Goal: Transaction & Acquisition: Purchase product/service

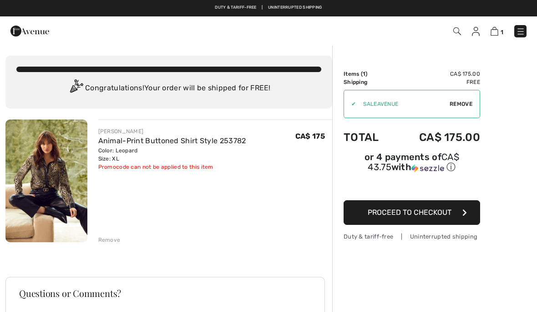
click at [466, 102] on span "Remove" at bounding box center [461, 104] width 23 height 8
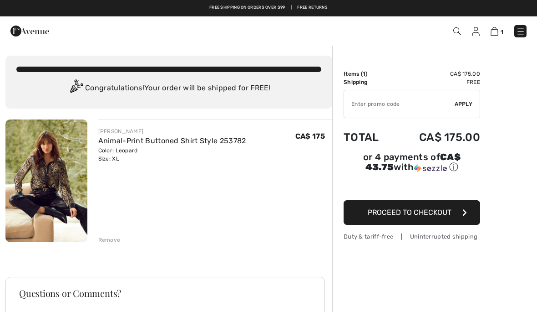
click at [409, 97] on input "TEXT" at bounding box center [399, 103] width 111 height 27
click at [432, 104] on input "TEXT" at bounding box center [399, 103] width 111 height 27
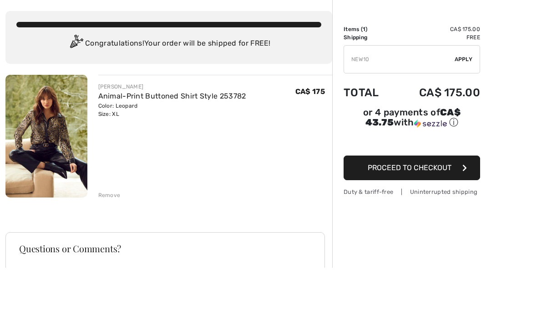
type input "NEW10"
click at [465, 90] on div "✔ Apply Remove" at bounding box center [412, 104] width 137 height 28
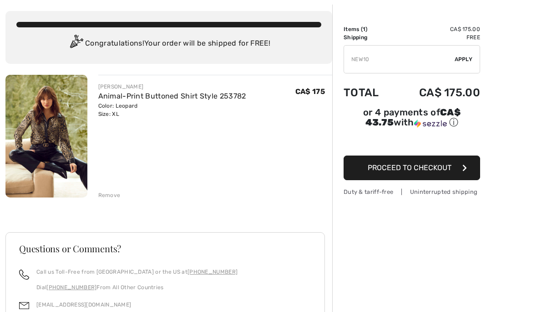
click at [467, 57] on span "Apply" at bounding box center [464, 59] width 18 height 8
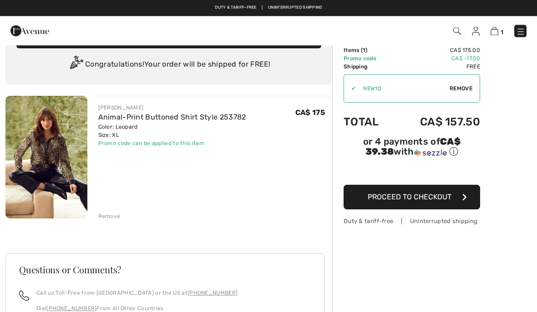
scroll to position [24, 0]
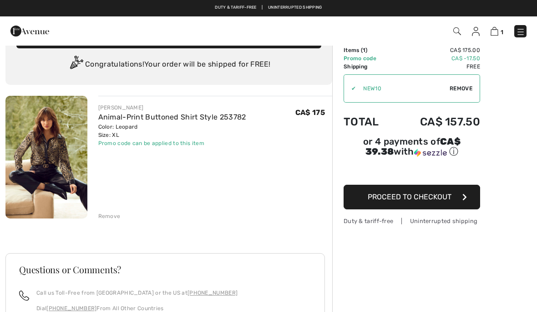
click at [451, 195] on span "Proceed to Checkout" at bounding box center [410, 196] width 84 height 9
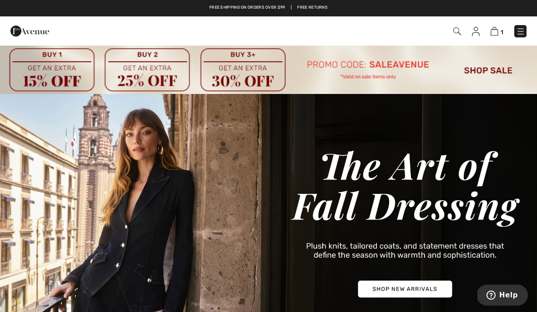
click at [492, 27] on img at bounding box center [495, 31] width 8 height 9
click at [498, 26] on link "1" at bounding box center [497, 31] width 13 height 11
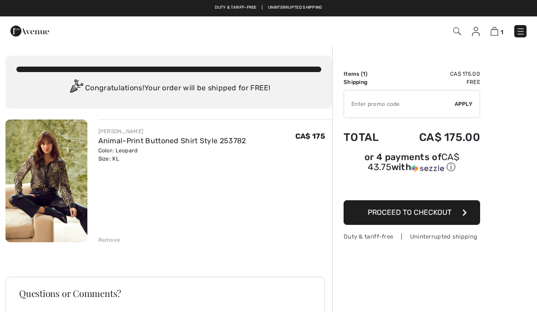
click at [380, 106] on input "TEXT" at bounding box center [399, 103] width 111 height 27
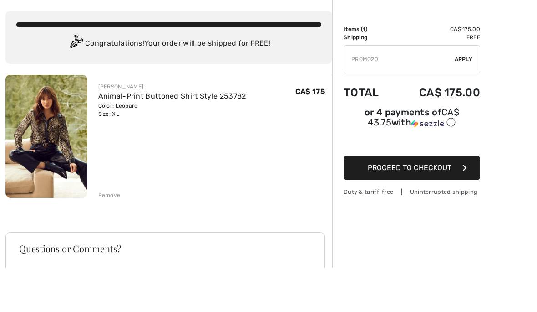
click at [461, 90] on div "✔ Apply Remove" at bounding box center [412, 104] width 137 height 28
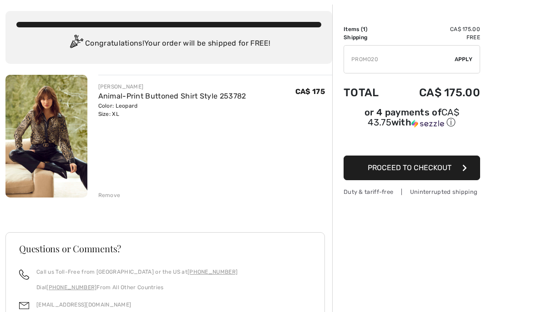
click at [467, 53] on div "✔ Apply Remove" at bounding box center [412, 59] width 137 height 28
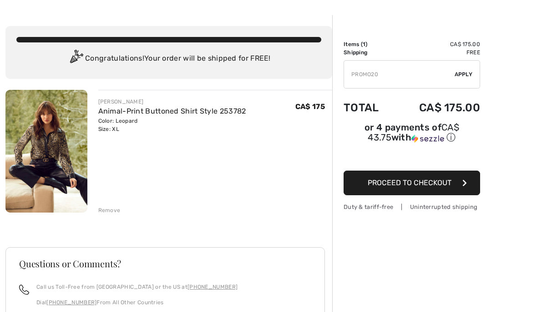
scroll to position [0, 0]
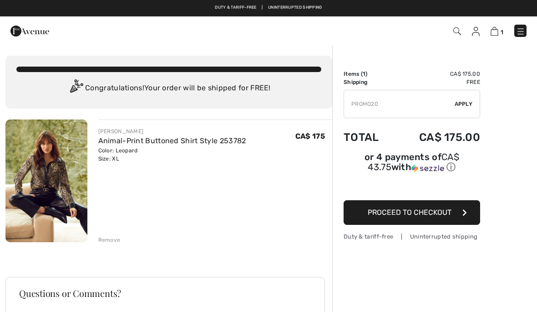
click at [467, 101] on span "Apply" at bounding box center [464, 104] width 18 height 8
type input "PR0M020"
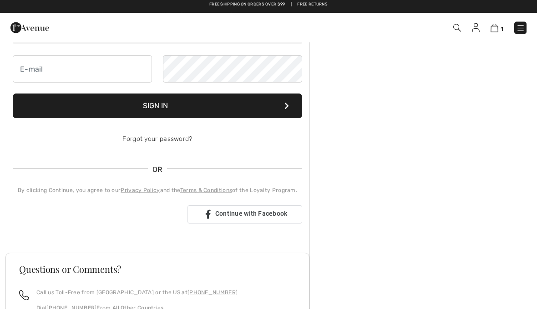
click at [110, 48] on h3 "Sign In" at bounding box center [158, 39] width 290 height 16
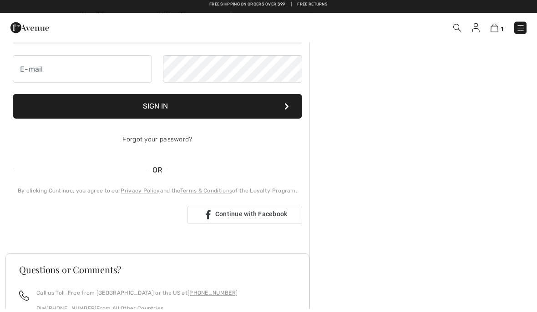
scroll to position [4, 0]
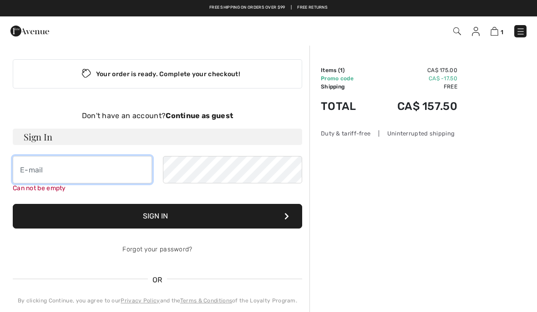
click at [109, 167] on input "email" at bounding box center [82, 169] width 139 height 27
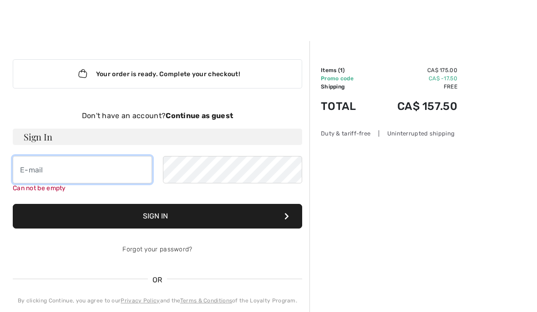
scroll to position [3, 0]
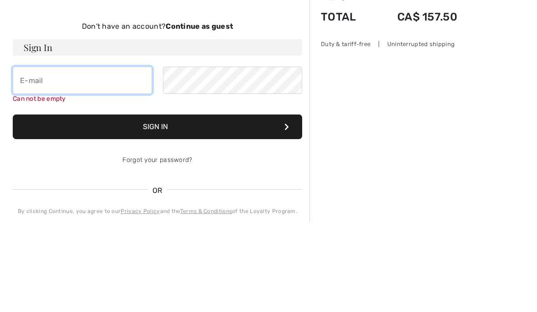
type input "[EMAIL_ADDRESS][DOMAIN_NAME]"
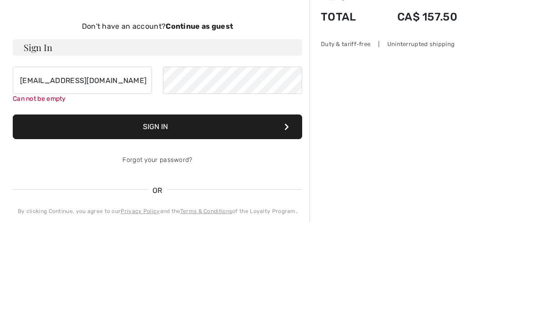
scroll to position [93, 0]
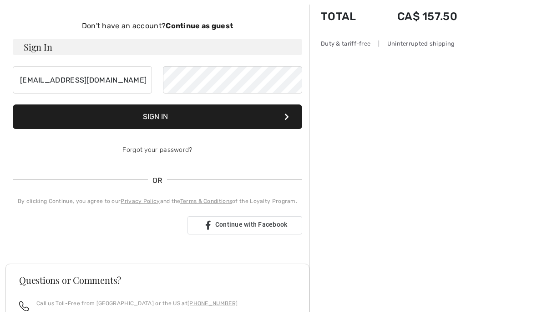
click at [295, 110] on button "Sign In" at bounding box center [158, 116] width 290 height 25
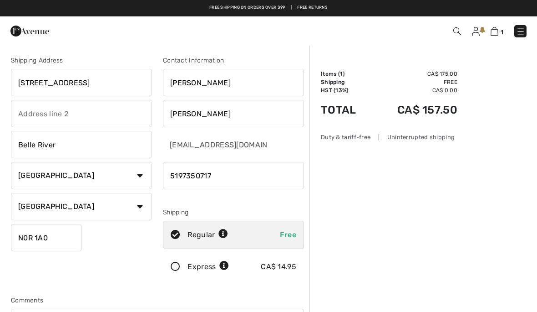
click at [57, 236] on input "N0R 1A0" at bounding box center [46, 237] width 71 height 27
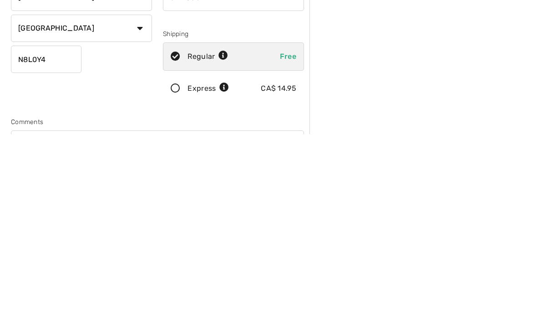
click at [33, 224] on input "N8L0Y4" at bounding box center [46, 237] width 71 height 27
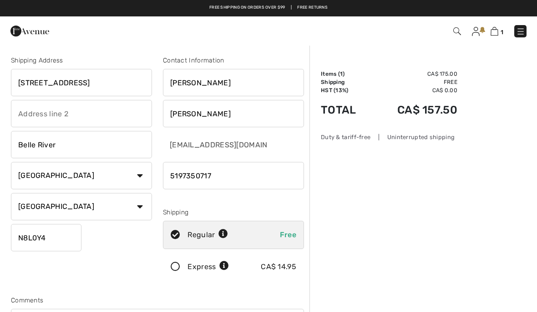
type input "N8L0Y4"
click at [522, 33] on img at bounding box center [520, 31] width 9 height 9
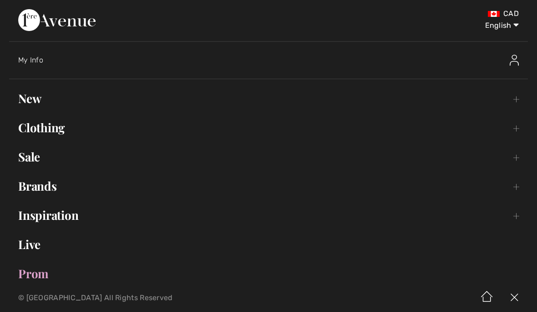
click at [59, 136] on link "Clothing Toggle submenu" at bounding box center [268, 127] width 519 height 20
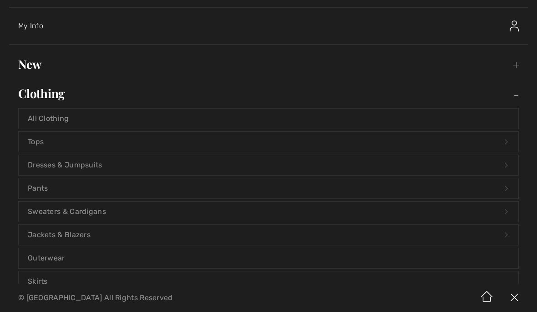
scroll to position [38, 0]
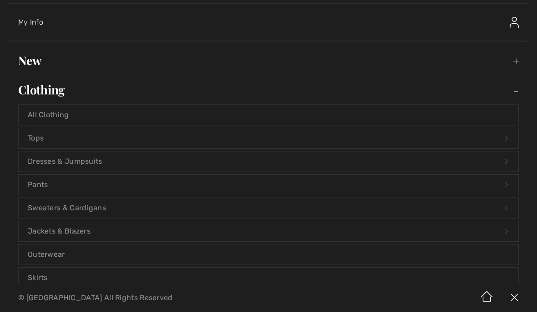
click at [129, 215] on link "Sweaters & Cardigans Open submenu" at bounding box center [269, 208] width 500 height 20
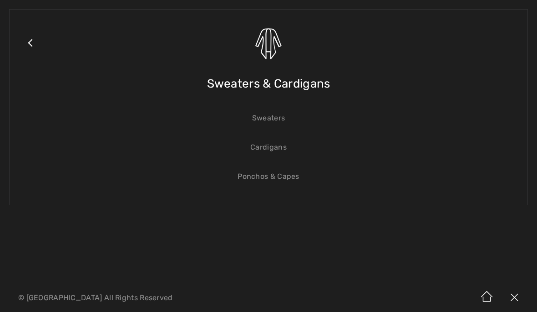
click at [280, 110] on link "Sweaters" at bounding box center [269, 118] width 500 height 20
click at [277, 113] on link "Sweaters" at bounding box center [269, 118] width 500 height 20
click at [276, 118] on link "Sweaters" at bounding box center [269, 118] width 500 height 20
click at [277, 120] on link "Sweaters" at bounding box center [269, 118] width 500 height 20
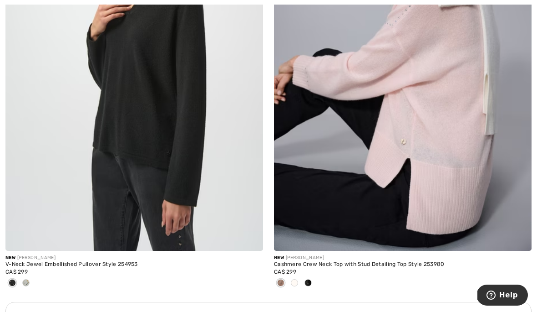
scroll to position [2483, 0]
click at [465, 196] on img at bounding box center [403, 57] width 258 height 387
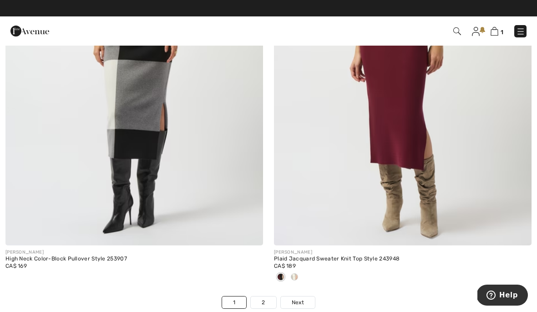
scroll to position [7849, 0]
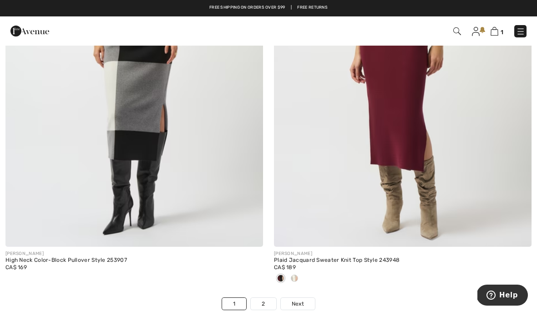
click at [265, 299] on link "2" at bounding box center [263, 303] width 25 height 12
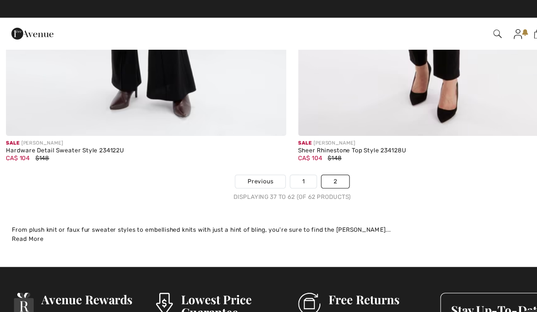
scroll to position [5736, 0]
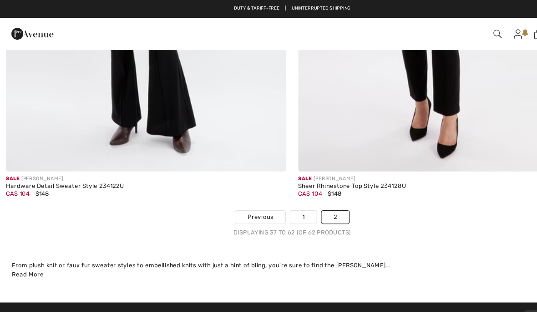
click at [277, 196] on link "1" at bounding box center [279, 199] width 24 height 12
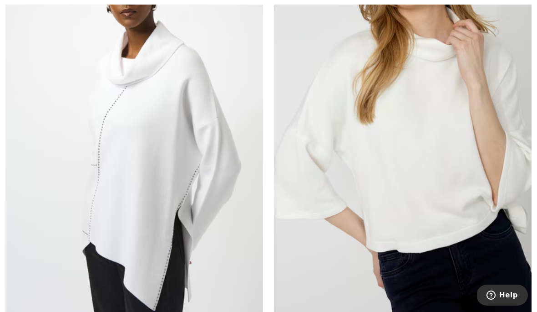
scroll to position [6491, 0]
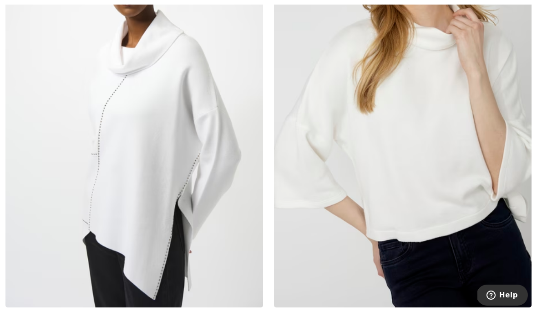
click at [146, 235] on img at bounding box center [134, 113] width 258 height 387
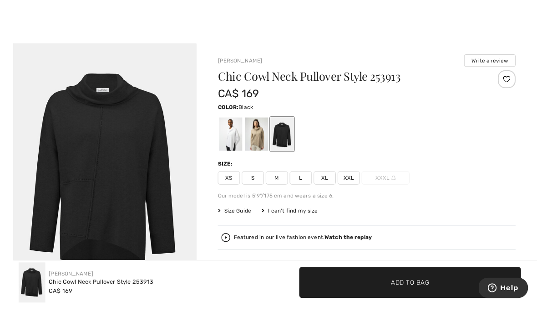
scroll to position [17, 0]
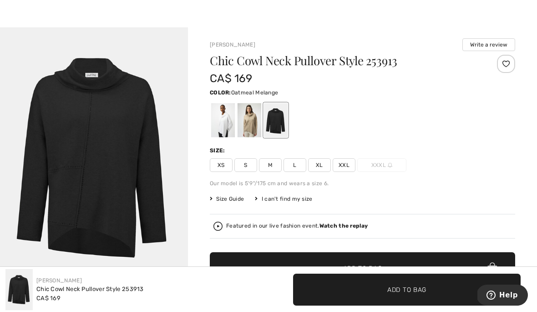
click at [252, 128] on div at bounding box center [250, 120] width 24 height 34
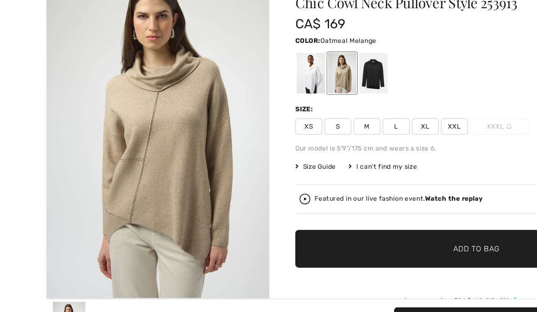
scroll to position [61, 0]
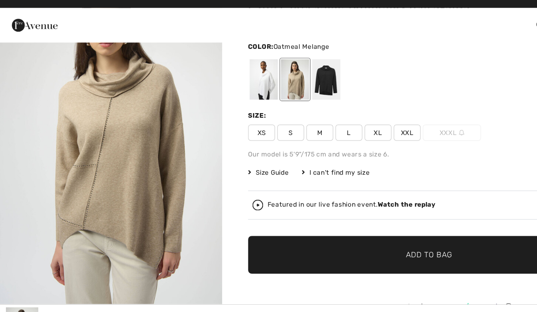
click at [224, 75] on div at bounding box center [223, 77] width 24 height 34
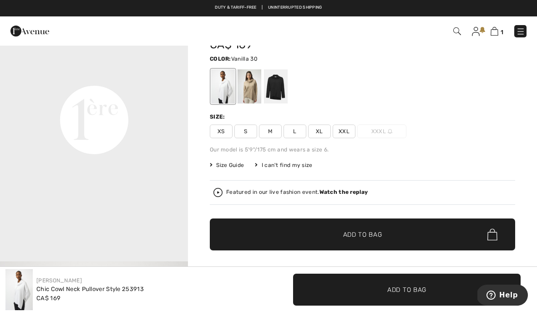
scroll to position [0, 0]
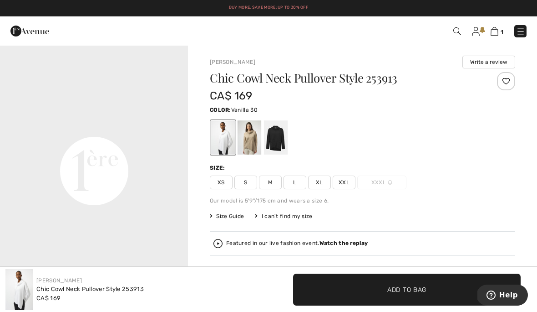
click at [460, 27] on img at bounding box center [458, 31] width 8 height 8
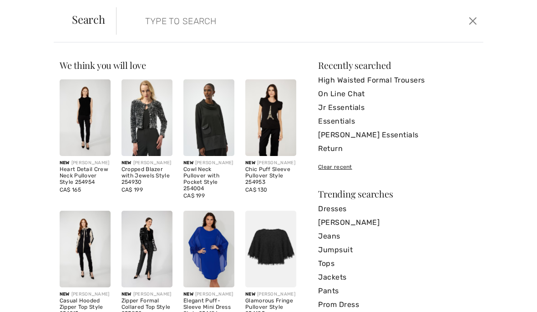
click at [265, 23] on input "search" at bounding box center [261, 20] width 246 height 27
click at [359, 112] on link "Jr Essentials" at bounding box center [397, 108] width 159 height 14
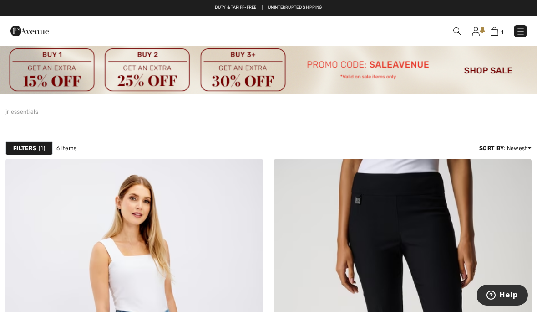
click at [519, 25] on link at bounding box center [521, 31] width 12 height 12
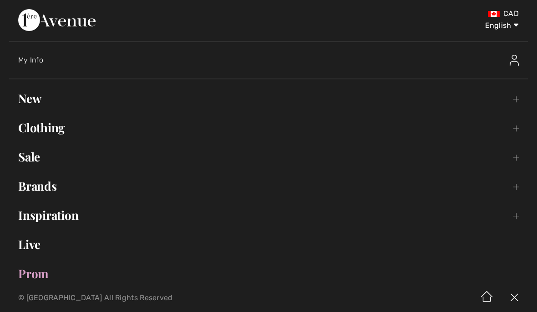
click at [57, 189] on link "Brands Open submenu" at bounding box center [268, 186] width 519 height 20
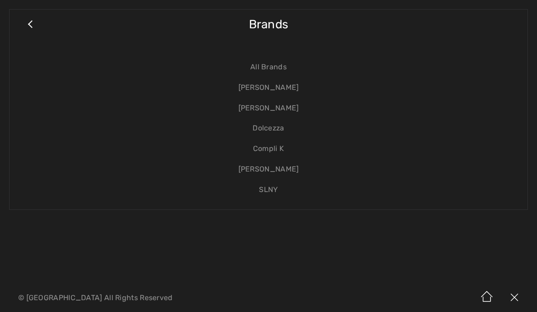
click at [301, 83] on link "[PERSON_NAME]" at bounding box center [269, 87] width 500 height 20
click at [284, 85] on link "[PERSON_NAME]" at bounding box center [269, 87] width 500 height 20
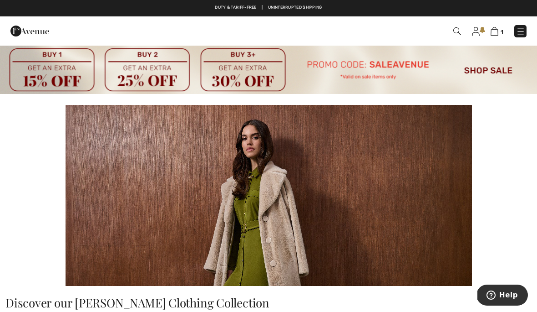
click at [516, 31] on img at bounding box center [520, 31] width 9 height 9
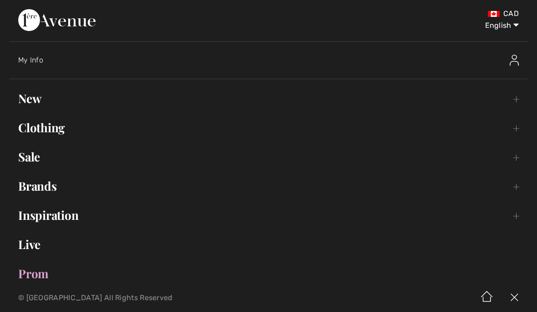
click at [61, 135] on link "Clothing Toggle submenu" at bounding box center [268, 127] width 519 height 20
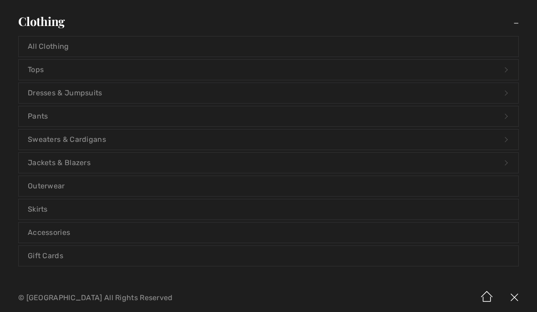
scroll to position [108, 0]
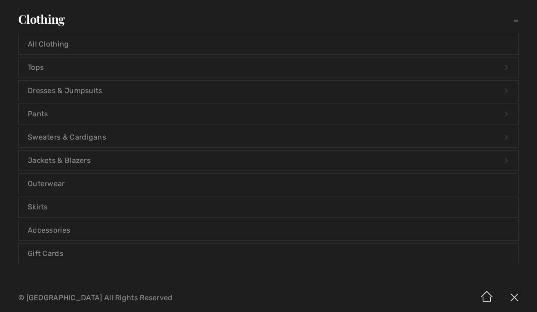
click at [83, 158] on link "Jackets & Blazers Open submenu" at bounding box center [269, 160] width 500 height 20
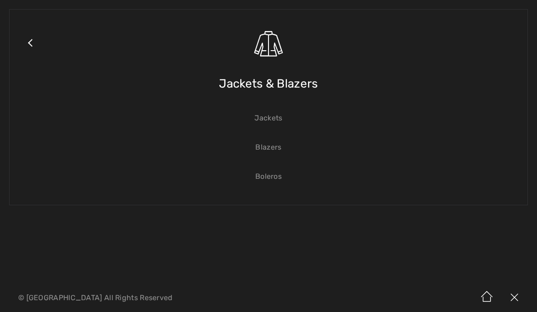
click at [276, 117] on link "Jackets" at bounding box center [269, 118] width 500 height 20
click at [281, 119] on link "Jackets" at bounding box center [269, 118] width 500 height 20
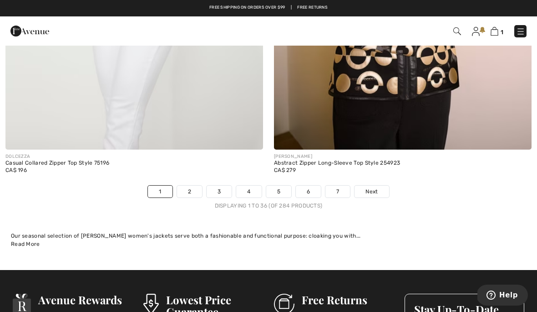
scroll to position [7870, 0]
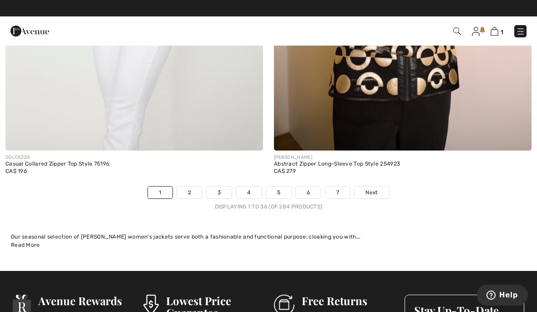
click at [380, 186] on link "Next" at bounding box center [372, 192] width 34 height 12
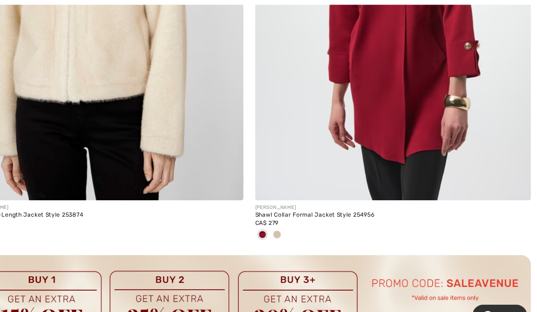
scroll to position [5140, 0]
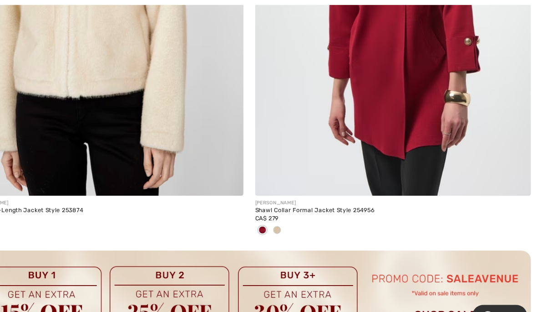
click at [291, 211] on span at bounding box center [294, 214] width 7 height 7
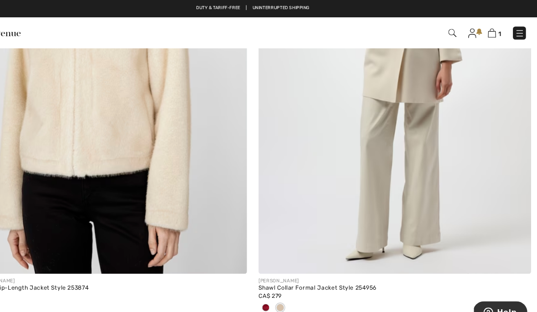
scroll to position [5064, 0]
click at [274, 284] on div at bounding box center [281, 291] width 14 height 15
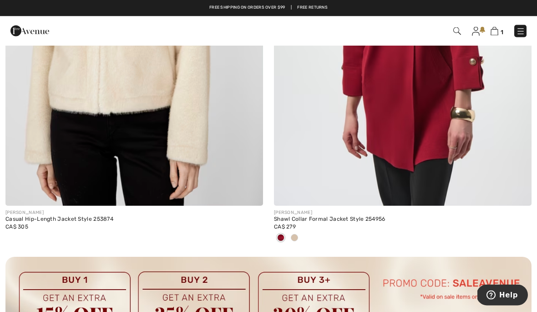
scroll to position [5118, 0]
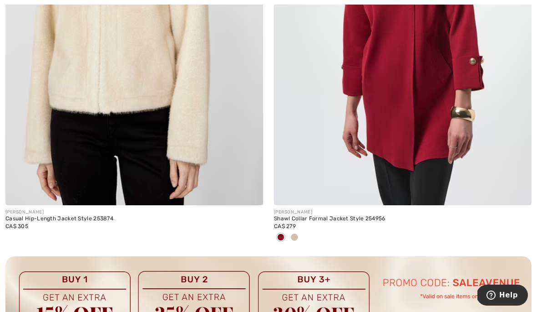
click at [435, 111] on img at bounding box center [403, 11] width 258 height 387
click at [443, 139] on img at bounding box center [403, 11] width 258 height 387
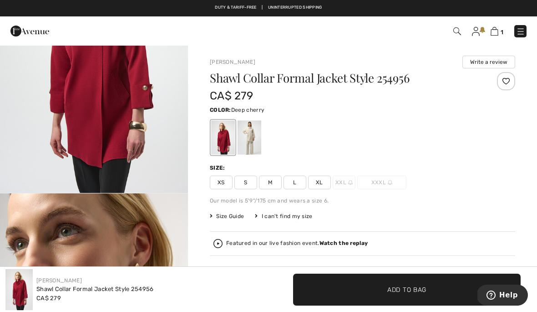
click at [487, 194] on div "Shawl Collar Formal Jacket Style 254956 CA$ 279 Color: Deep cherry Size: XS S M…" at bounding box center [363, 218] width 306 height 292
click at [250, 139] on div at bounding box center [250, 137] width 24 height 34
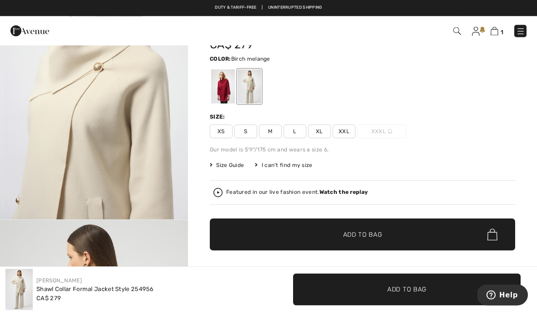
scroll to position [51, 0]
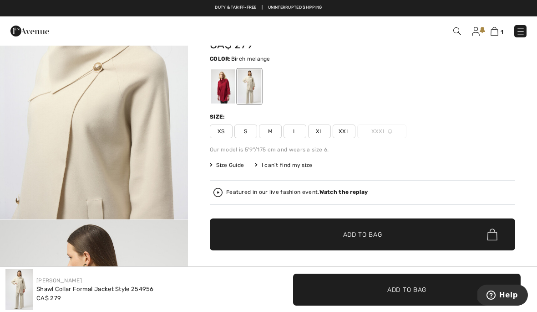
click at [216, 86] on div at bounding box center [223, 86] width 24 height 34
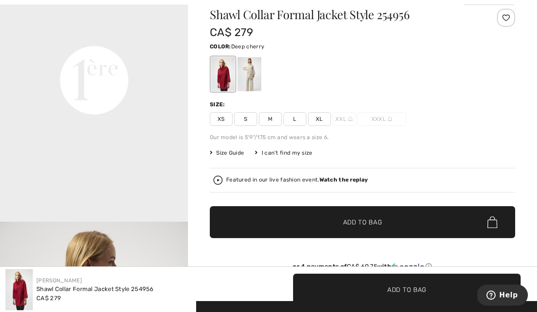
scroll to position [606, 0]
click at [251, 75] on div at bounding box center [250, 74] width 24 height 34
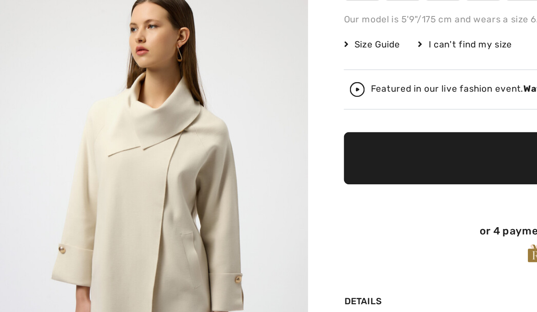
scroll to position [154, 0]
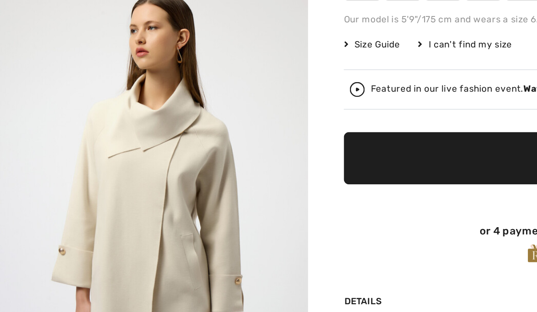
click at [108, 117] on img "2 / 5" at bounding box center [94, 197] width 188 height 282
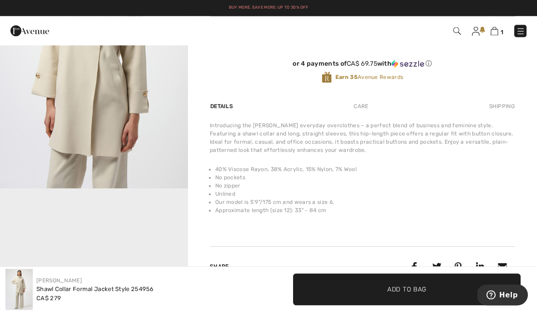
scroll to position [262, 0]
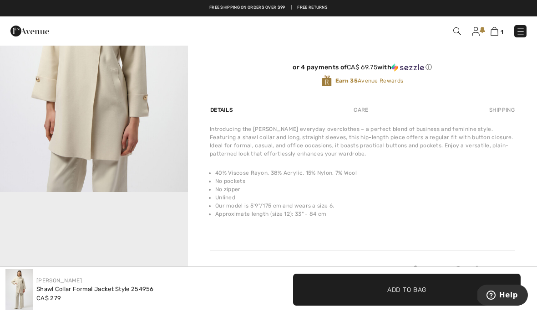
click at [366, 111] on div "Care" at bounding box center [361, 110] width 30 height 16
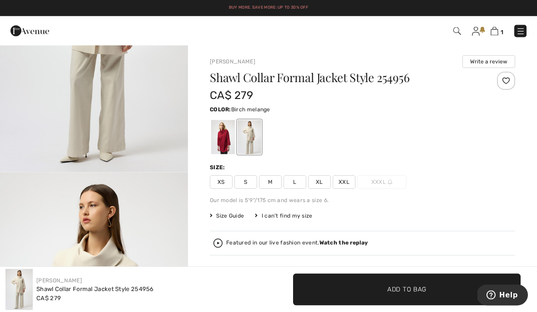
scroll to position [0, 0]
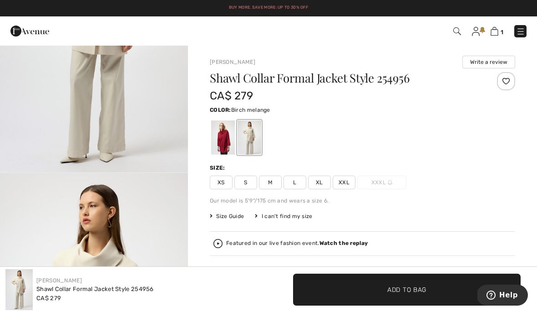
click at [322, 182] on span "XL" at bounding box center [319, 182] width 23 height 14
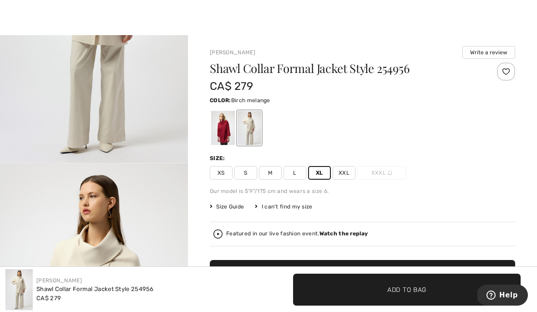
scroll to position [81, 0]
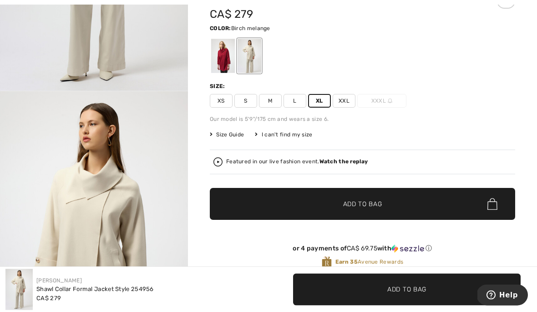
click at [396, 198] on span "✔ Added to Bag Add to Bag" at bounding box center [363, 204] width 306 height 32
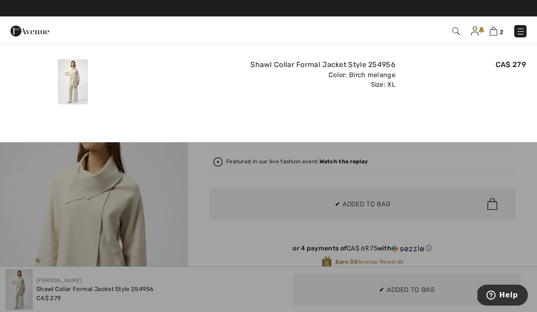
scroll to position [0, 0]
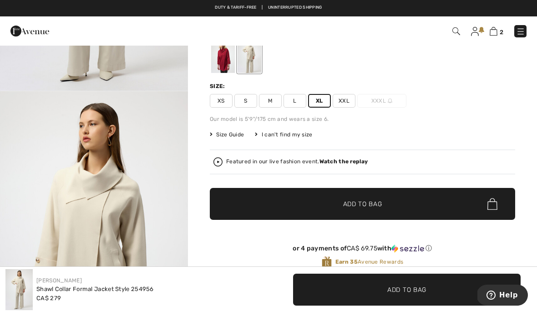
click at [477, 29] on img at bounding box center [475, 31] width 8 height 9
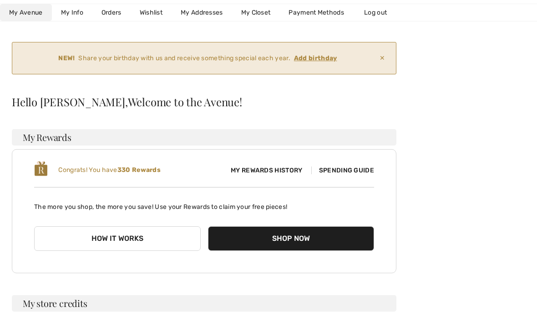
scroll to position [60, 0]
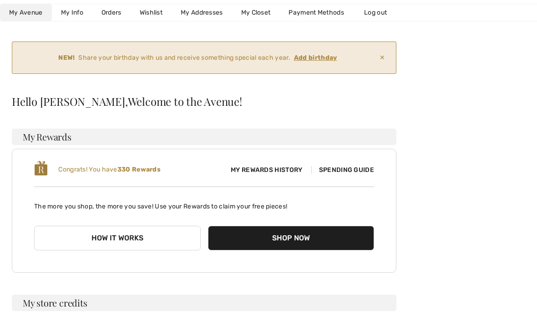
click at [281, 170] on span "My Rewards History" at bounding box center [267, 170] width 86 height 10
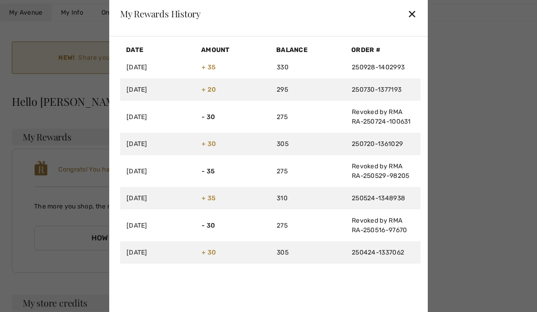
click at [408, 19] on div "✕" at bounding box center [413, 13] width 10 height 19
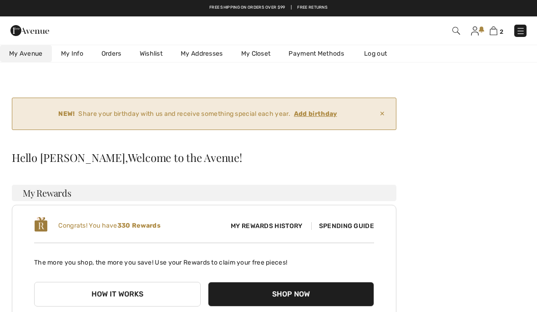
scroll to position [0, 0]
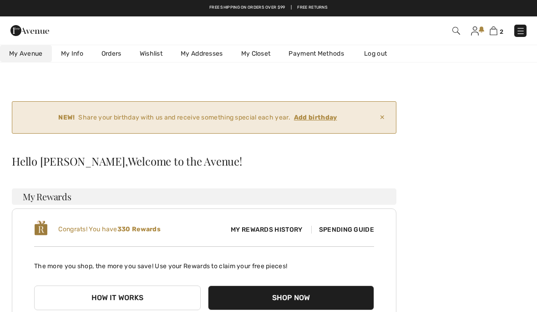
click at [490, 33] on img at bounding box center [494, 30] width 8 height 9
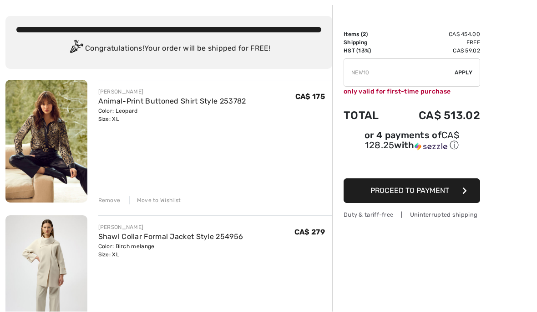
scroll to position [40, 0]
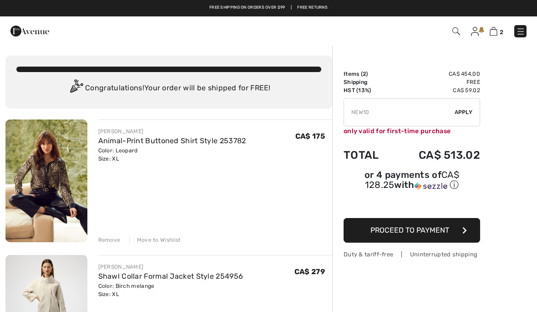
click at [378, 113] on input "TEXT" at bounding box center [399, 111] width 111 height 27
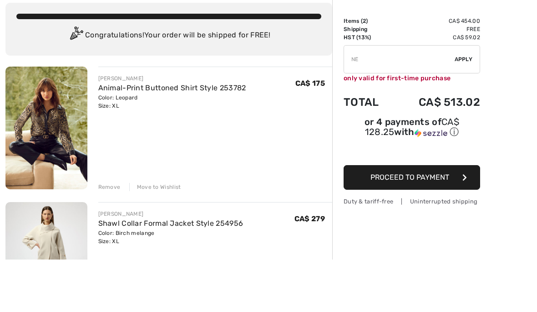
type input "N"
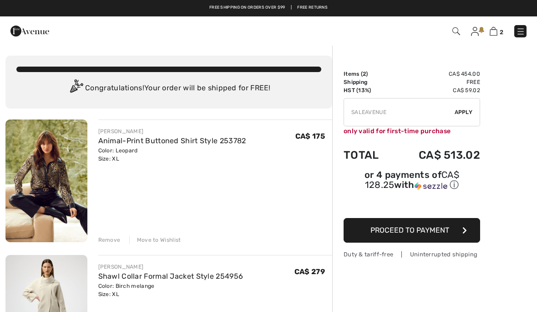
type input "SALEAVENUE"
click at [518, 28] on img at bounding box center [520, 31] width 9 height 9
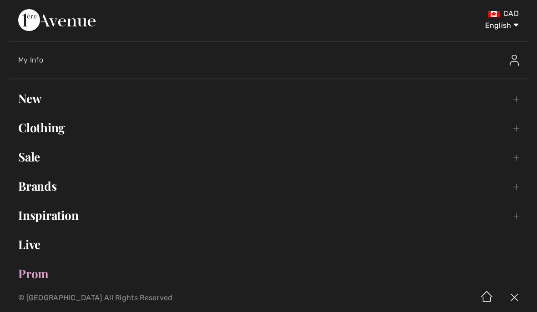
click at [67, 132] on link "Clothing Toggle submenu" at bounding box center [268, 127] width 519 height 20
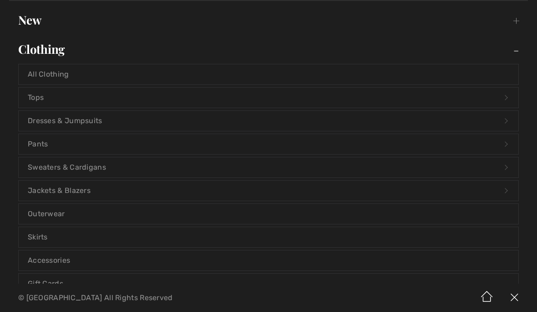
scroll to position [79, 0]
click at [51, 101] on link "Tops Open submenu" at bounding box center [269, 97] width 500 height 20
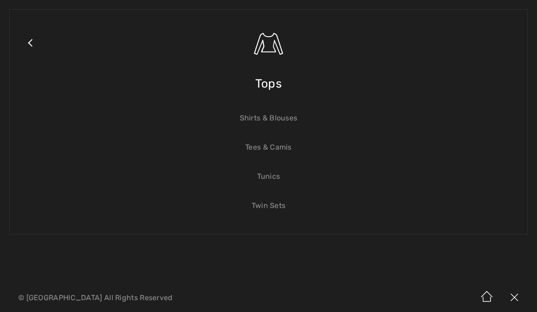
click at [271, 182] on link "Tunics" at bounding box center [269, 176] width 500 height 20
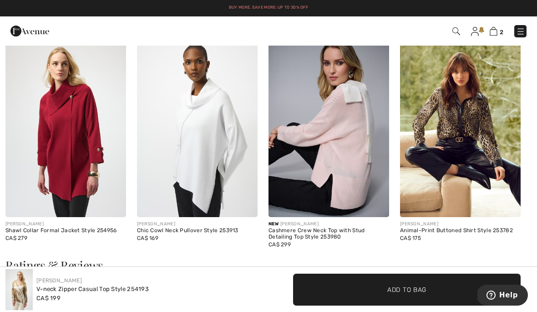
scroll to position [1047, 0]
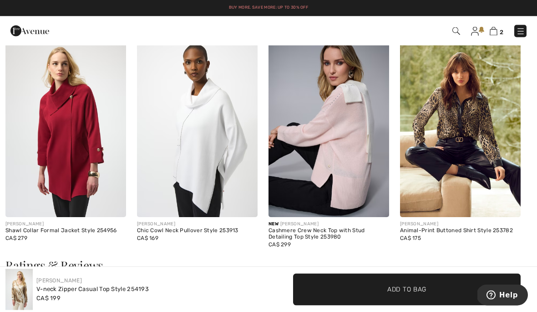
click at [220, 147] on img at bounding box center [197, 126] width 121 height 181
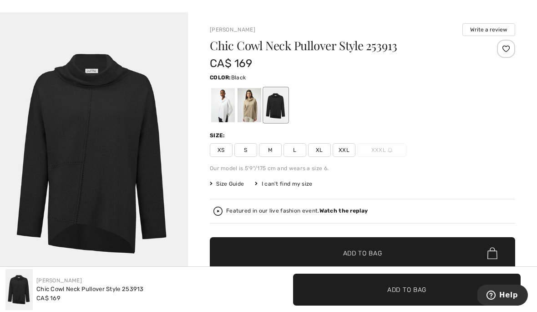
scroll to position [33, 0]
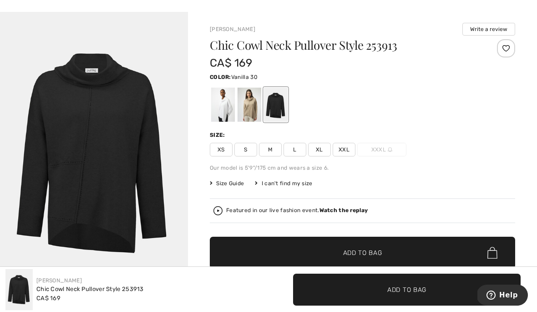
click at [217, 112] on div at bounding box center [223, 104] width 24 height 34
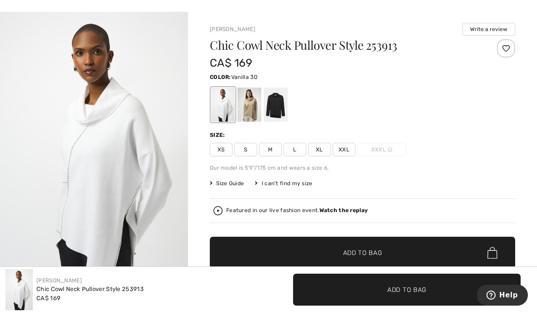
click at [317, 153] on span "XL" at bounding box center [319, 150] width 23 height 14
click at [390, 249] on span "✔ Added to Bag Add to Bag" at bounding box center [363, 252] width 306 height 32
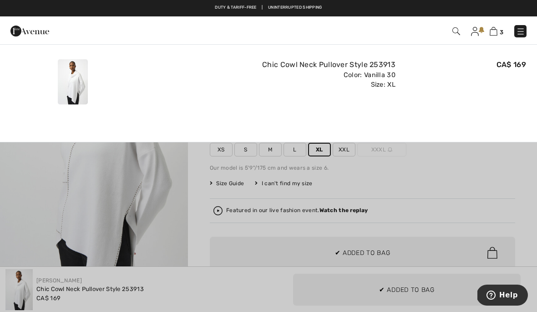
scroll to position [0, 0]
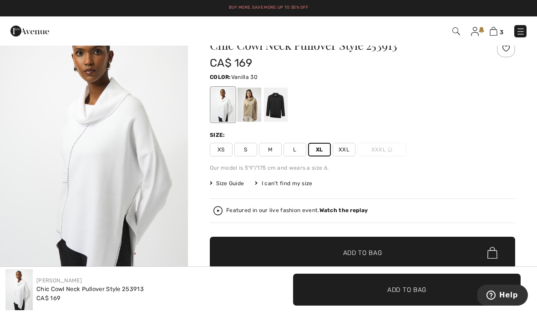
click at [496, 30] on img at bounding box center [494, 31] width 8 height 9
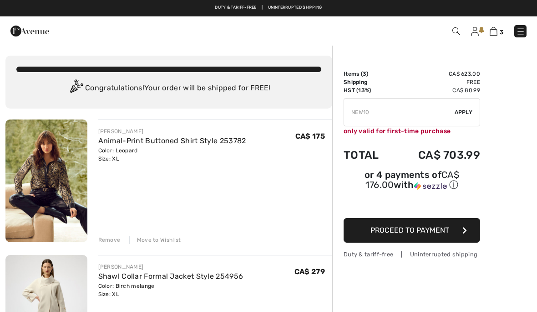
click at [467, 110] on span "Apply" at bounding box center [464, 112] width 18 height 8
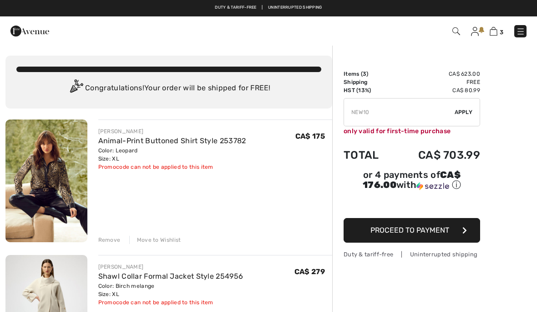
click at [387, 106] on input "TEXT" at bounding box center [399, 111] width 111 height 27
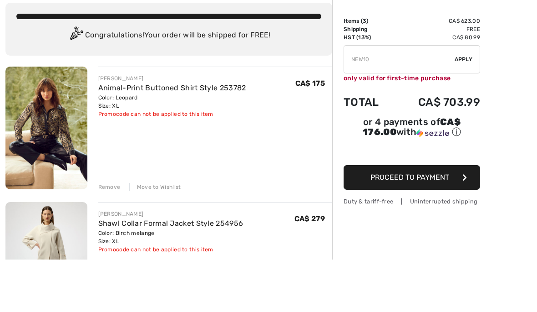
click at [386, 98] on input "TEXT" at bounding box center [399, 111] width 111 height 27
type input "N"
type input "SALEAVENUE"
click at [465, 108] on span "Apply" at bounding box center [464, 112] width 18 height 8
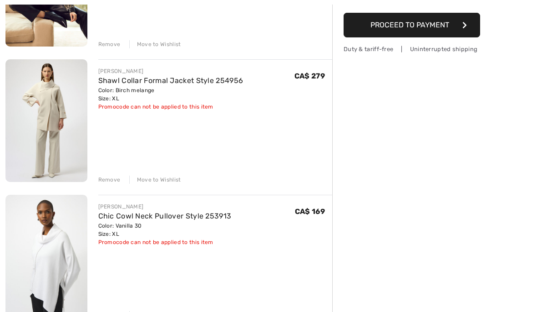
scroll to position [219, 0]
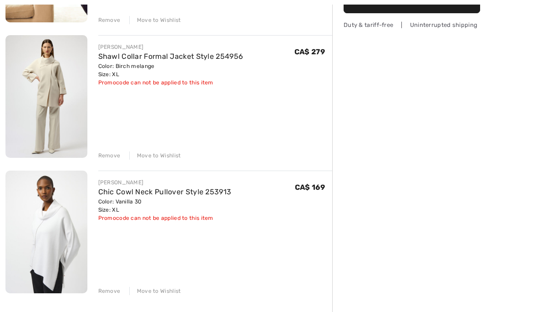
click at [109, 287] on div "Remove" at bounding box center [109, 291] width 22 height 8
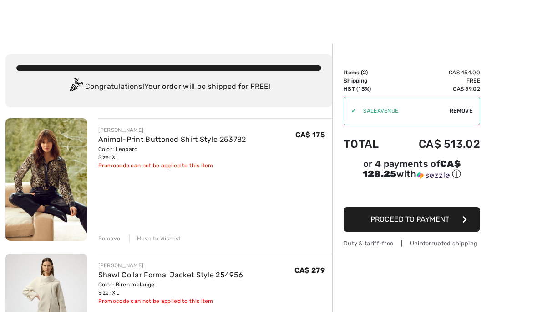
scroll to position [0, 0]
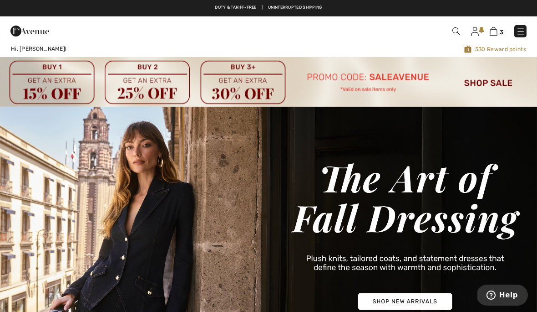
click at [497, 30] on img at bounding box center [494, 31] width 8 height 9
click at [497, 27] on img at bounding box center [494, 31] width 8 height 9
click at [493, 34] on img at bounding box center [494, 31] width 8 height 9
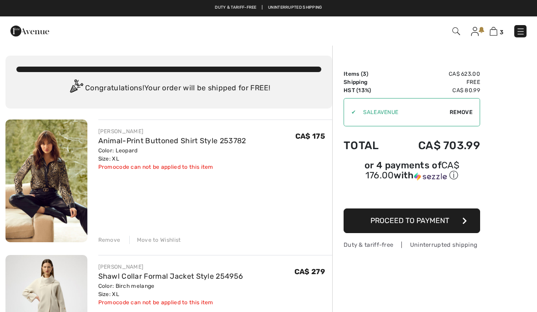
click at [463, 116] on span "Remove" at bounding box center [461, 112] width 23 height 8
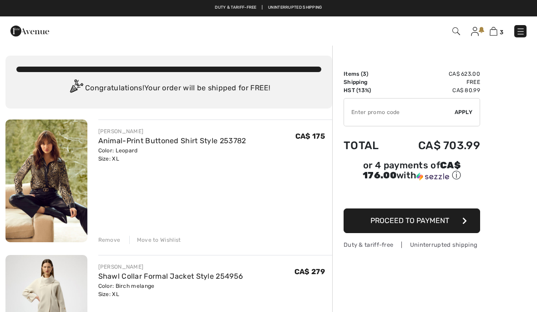
click at [379, 110] on input "TEXT" at bounding box center [399, 111] width 111 height 27
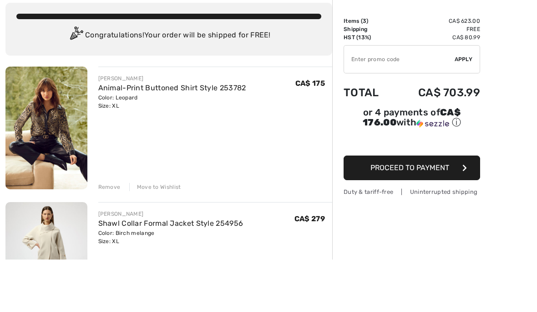
click at [363, 98] on input "TEXT" at bounding box center [399, 111] width 111 height 27
click at [367, 98] on input "TEXT" at bounding box center [399, 111] width 111 height 27
paste input "EXTRA15"
type input "EXTRA15"
click at [466, 108] on span "Apply" at bounding box center [464, 112] width 18 height 8
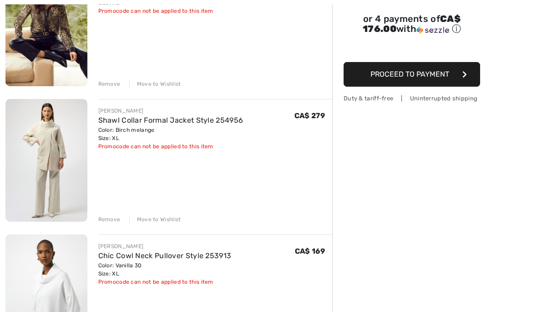
scroll to position [156, 0]
click at [53, 298] on img at bounding box center [46, 295] width 82 height 123
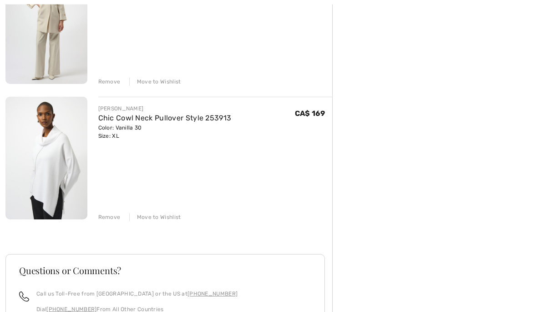
scroll to position [308, 0]
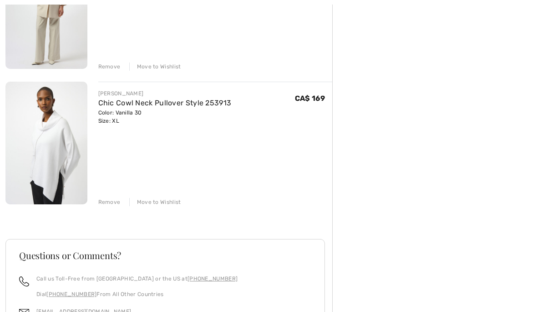
click at [110, 198] on div "Remove" at bounding box center [109, 202] width 22 height 8
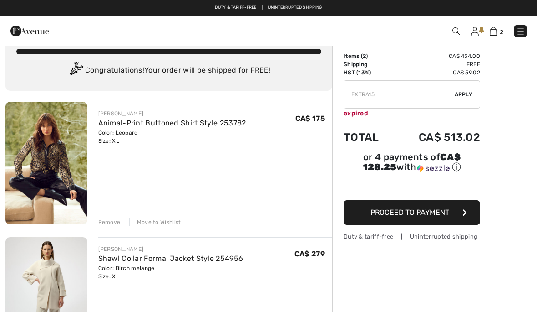
scroll to position [17, 0]
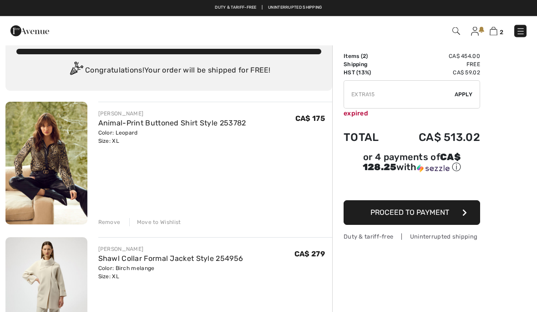
click at [396, 102] on input "TEXT" at bounding box center [399, 94] width 111 height 27
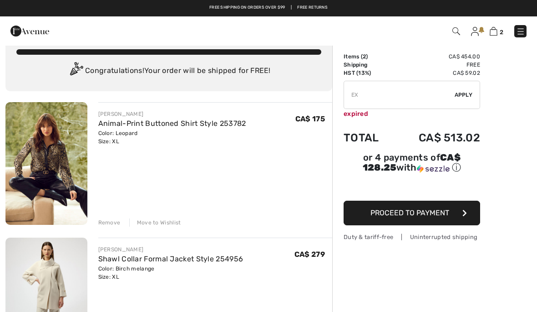
type input "E"
click at [513, 109] on div "Order Summary Details Items ( 2 ) CA$ 454.00 Promo code CA$ 0.00 Shipping Free …" at bounding box center [434, 315] width 205 height 576
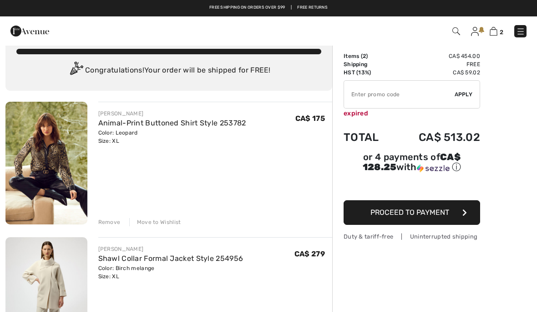
scroll to position [0, 0]
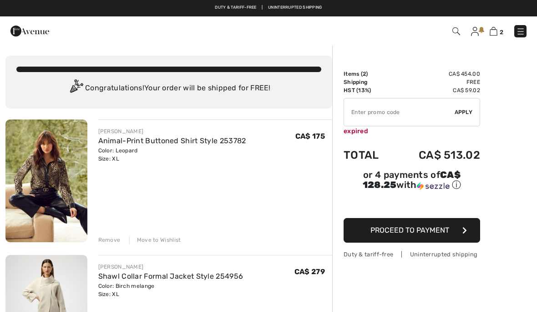
click at [453, 29] on img at bounding box center [457, 31] width 8 height 8
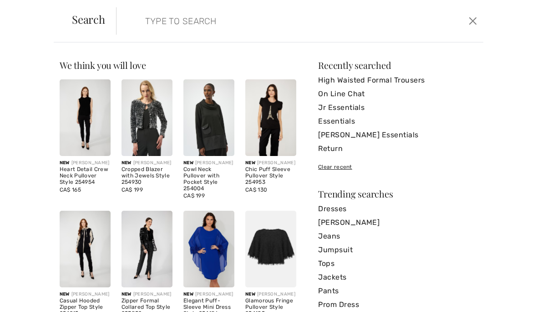
click at [182, 28] on input "search" at bounding box center [261, 20] width 246 height 27
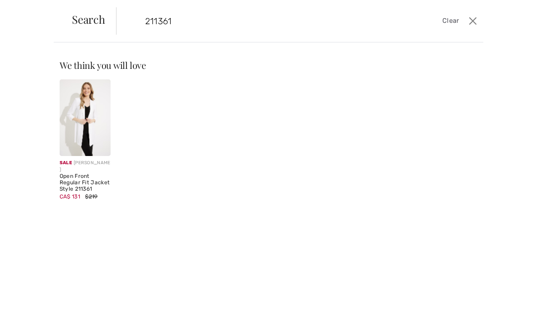
type input "211361"
click at [96, 100] on img at bounding box center [85, 117] width 51 height 77
click at [93, 143] on img at bounding box center [85, 117] width 51 height 77
click at [94, 168] on div "Sale [PERSON_NAME]" at bounding box center [85, 166] width 51 height 14
